Goal: Task Accomplishment & Management: Manage account settings

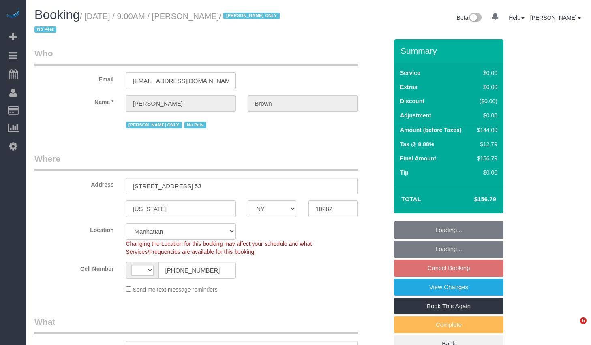
select select "NY"
select select "object:723"
select select "string:stripe-pm_1NibPd4VGloSiKo7YVp6Yjon"
select select "number:58"
select select "number:74"
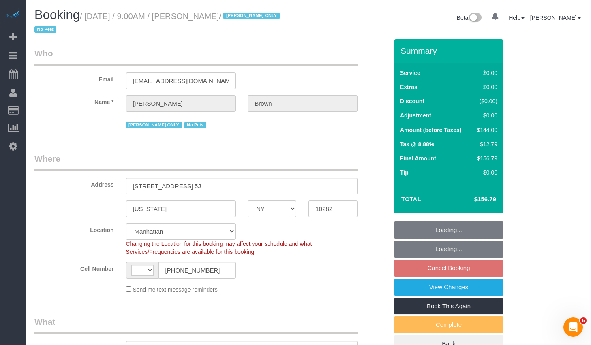
select select "number:15"
select select "number:6"
select select "string:[GEOGRAPHIC_DATA]"
select select "spot2"
select select "1"
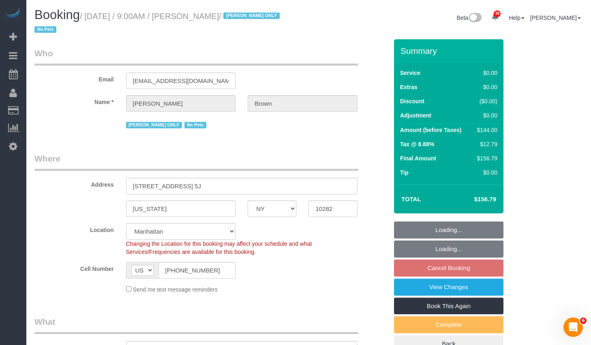
select select "1"
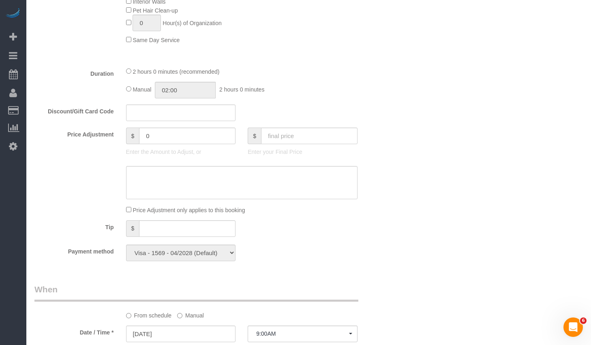
scroll to position [680, 0]
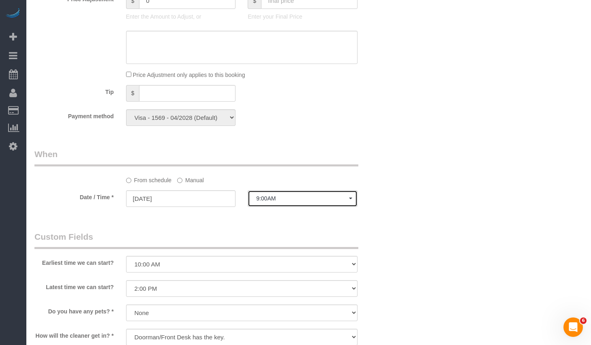
click at [291, 195] on span "9:00AM" at bounding box center [302, 198] width 93 height 6
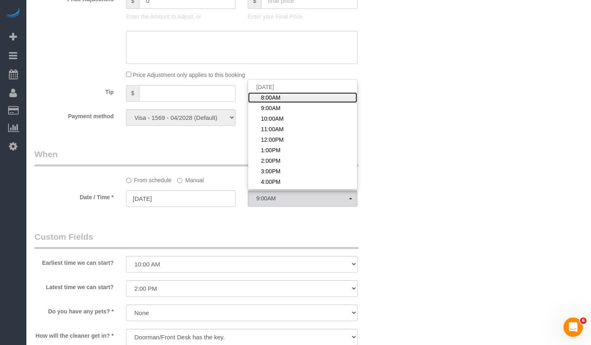
click at [280, 99] on span "8:00AM" at bounding box center [270, 98] width 19 height 8
select select "spot1"
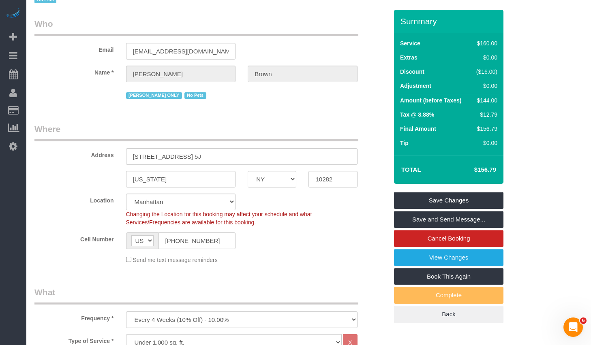
scroll to position [24, 0]
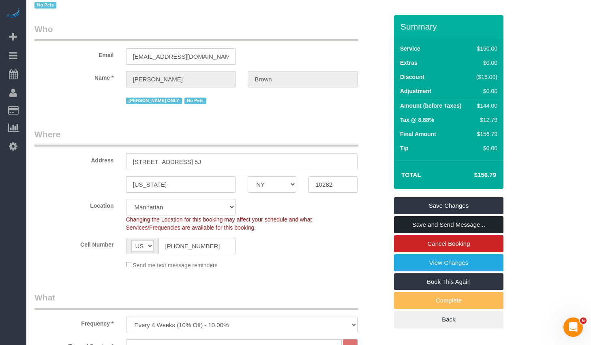
click at [434, 226] on link "Save and Send Message..." at bounding box center [448, 224] width 109 height 17
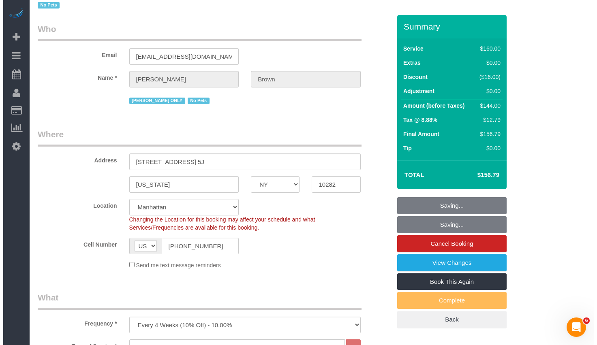
scroll to position [0, 0]
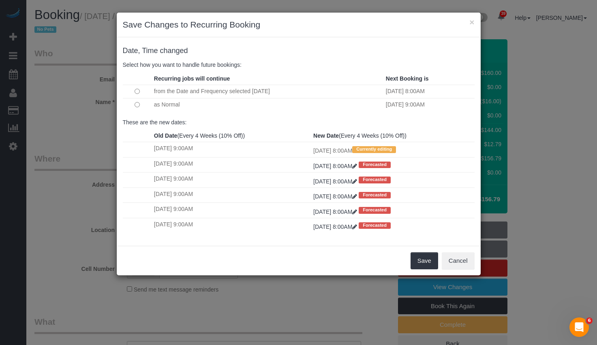
click at [141, 104] on td at bounding box center [137, 104] width 29 height 13
click at [418, 258] on button "Save" at bounding box center [424, 260] width 28 height 17
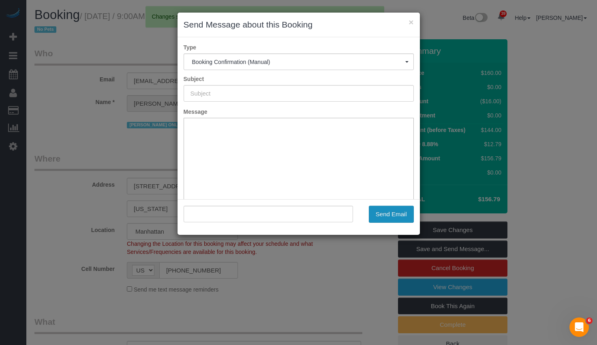
click at [389, 217] on button "Send Email" at bounding box center [391, 214] width 45 height 17
type input "Cleaning Confirmed for [DATE] 8:00am"
type input ""[PERSON_NAME]" <[EMAIL_ADDRESS][DOMAIN_NAME]>"
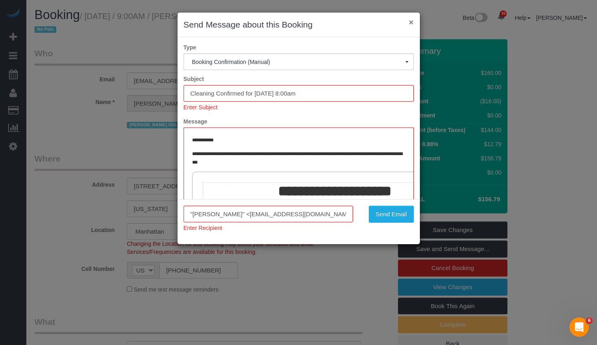
click at [411, 22] on button "×" at bounding box center [410, 22] width 5 height 9
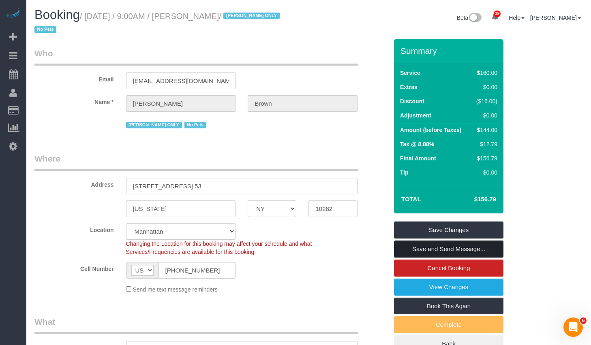
click at [435, 246] on link "Save and Send Message..." at bounding box center [448, 249] width 109 height 17
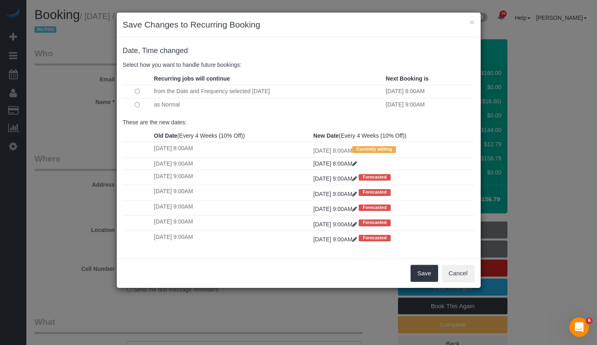
click at [164, 102] on td "as Normal" at bounding box center [268, 104] width 232 height 13
click at [417, 275] on button "Save" at bounding box center [424, 273] width 28 height 17
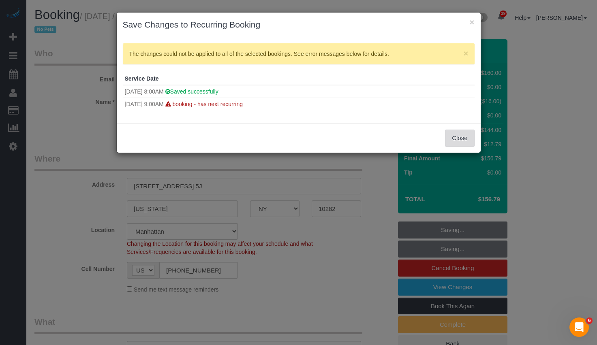
click at [472, 140] on button "Close" at bounding box center [459, 138] width 29 height 17
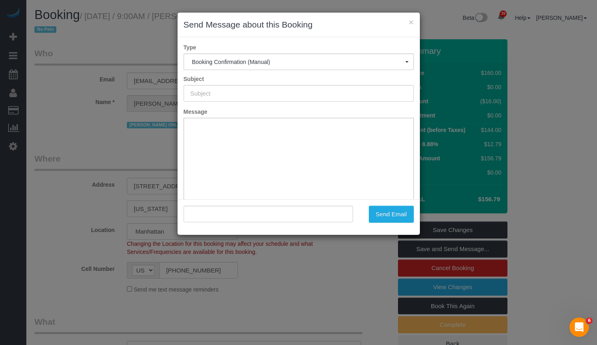
type input "Cleaning Confirmed for [DATE] 8:00am"
type input ""[PERSON_NAME]" <[EMAIL_ADDRESS][DOMAIN_NAME]>"
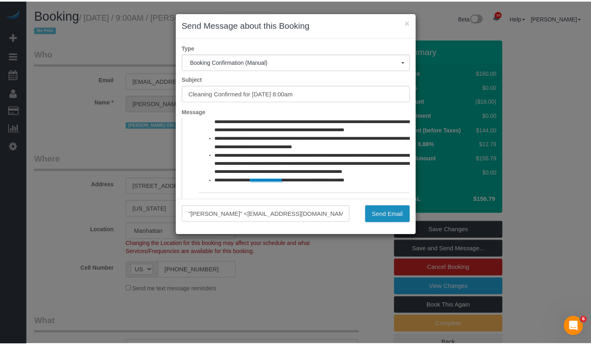
scroll to position [385, 0]
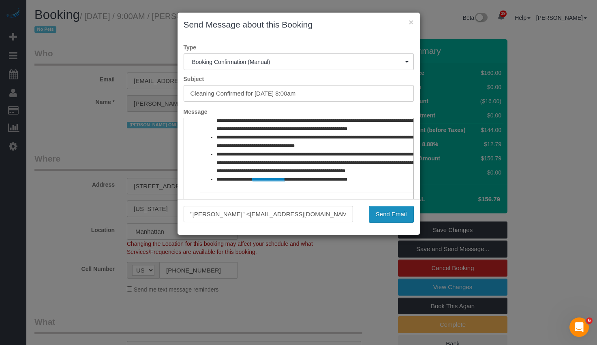
click at [394, 213] on button "Send Email" at bounding box center [391, 214] width 45 height 17
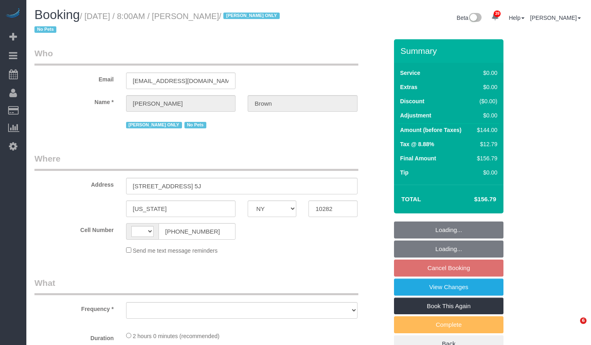
select select "NY"
select select "number:58"
select select "number:74"
select select "number:15"
select select "number:6"
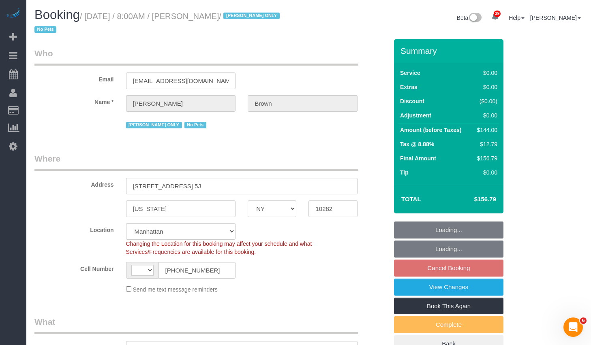
select select "string:stripe-pm_1NibPd4VGloSiKo7YVp6Yjon"
